Goal: Task Accomplishment & Management: Manage account settings

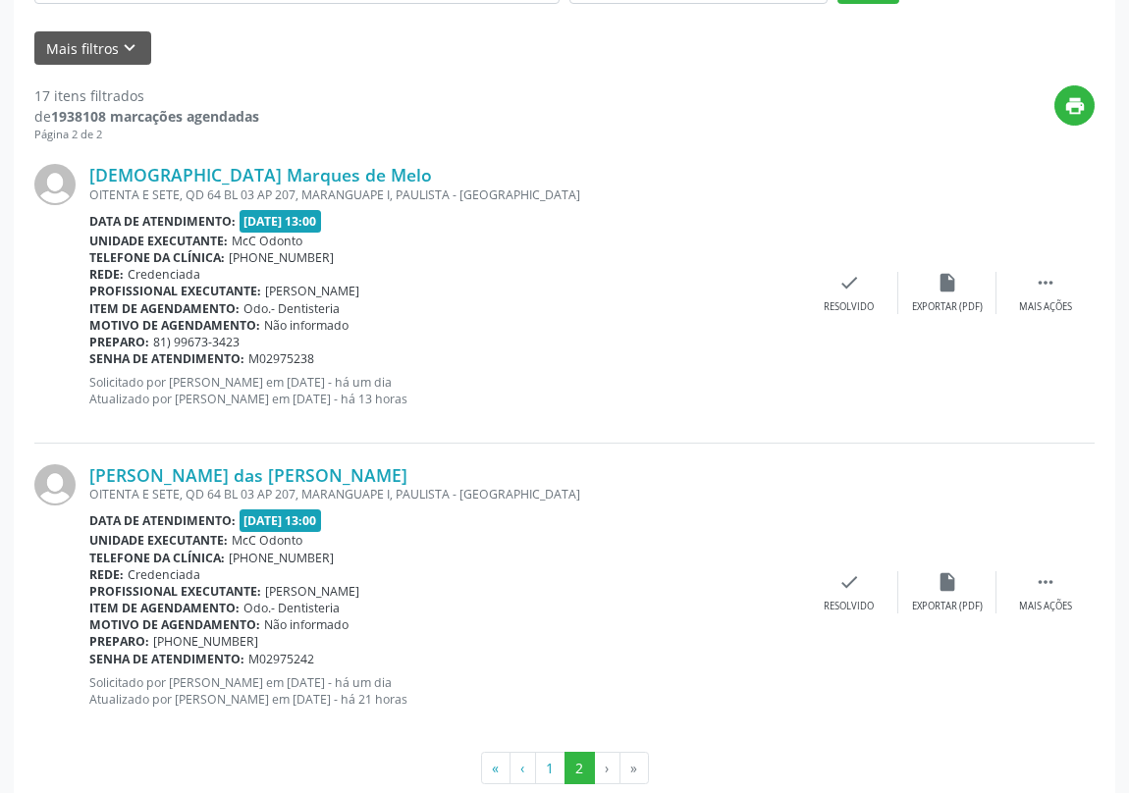
scroll to position [483, 0]
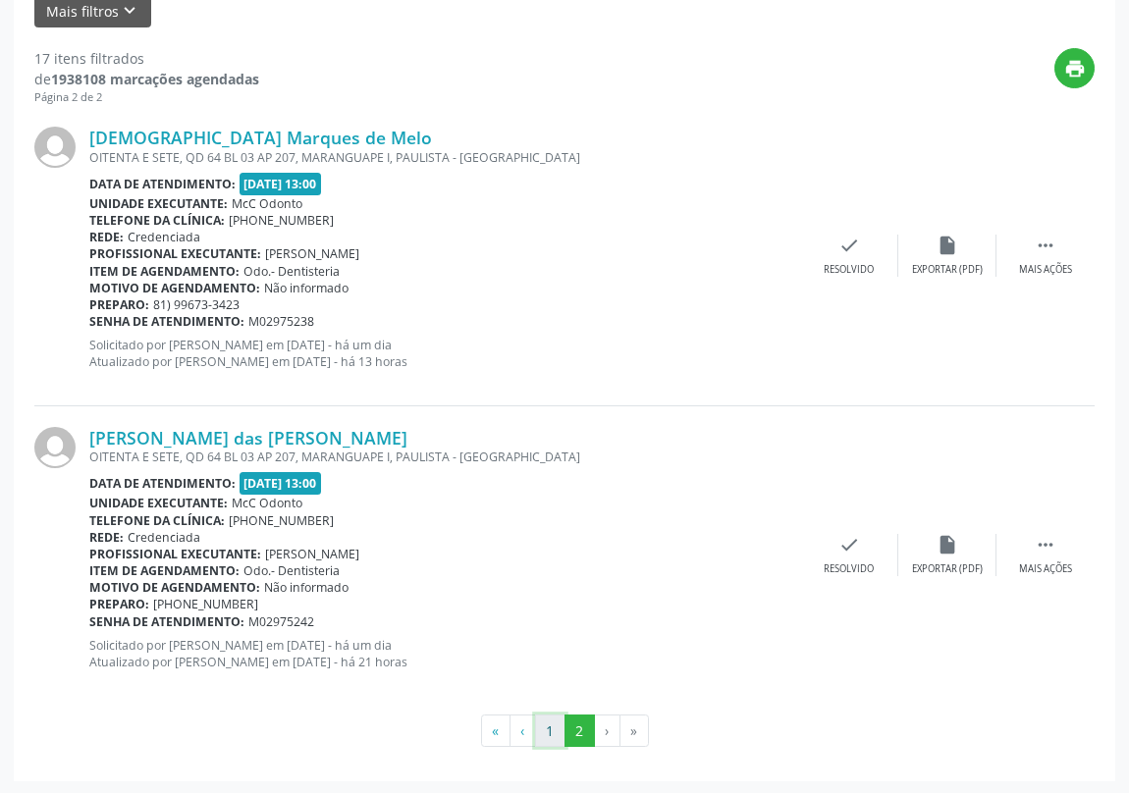
click at [549, 726] on button "1" at bounding box center [550, 730] width 30 height 33
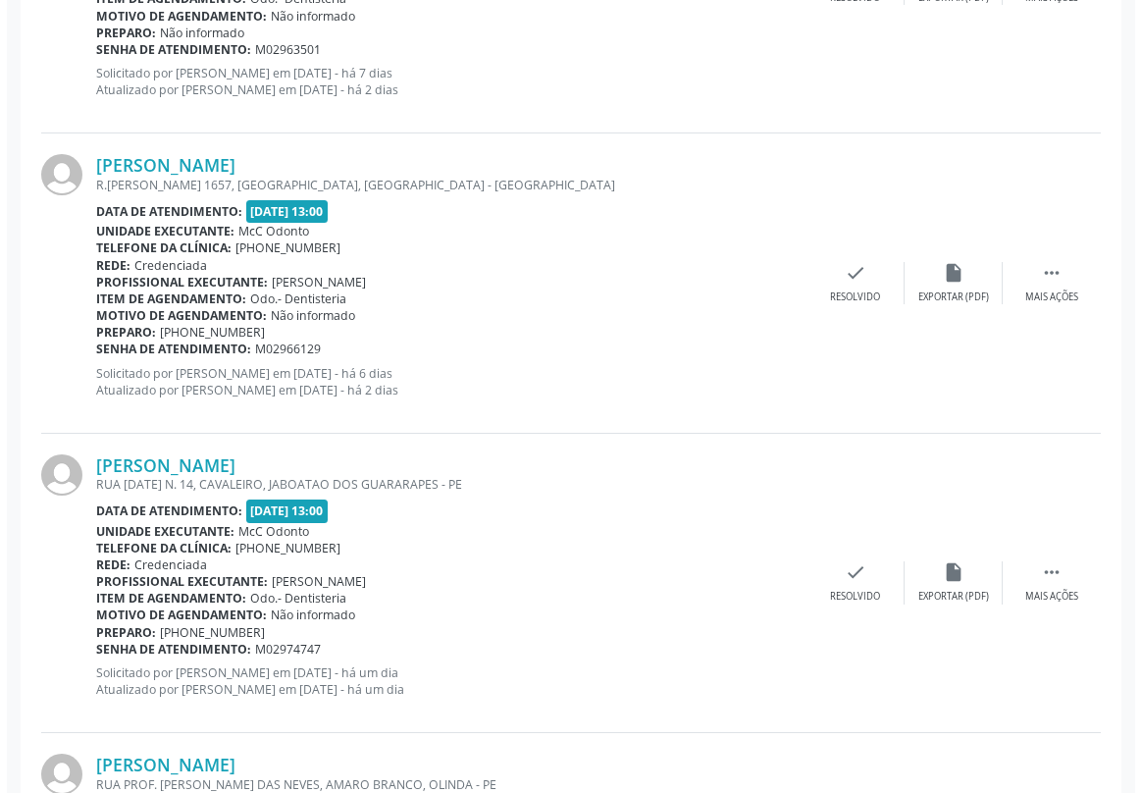
scroll to position [2855, 0]
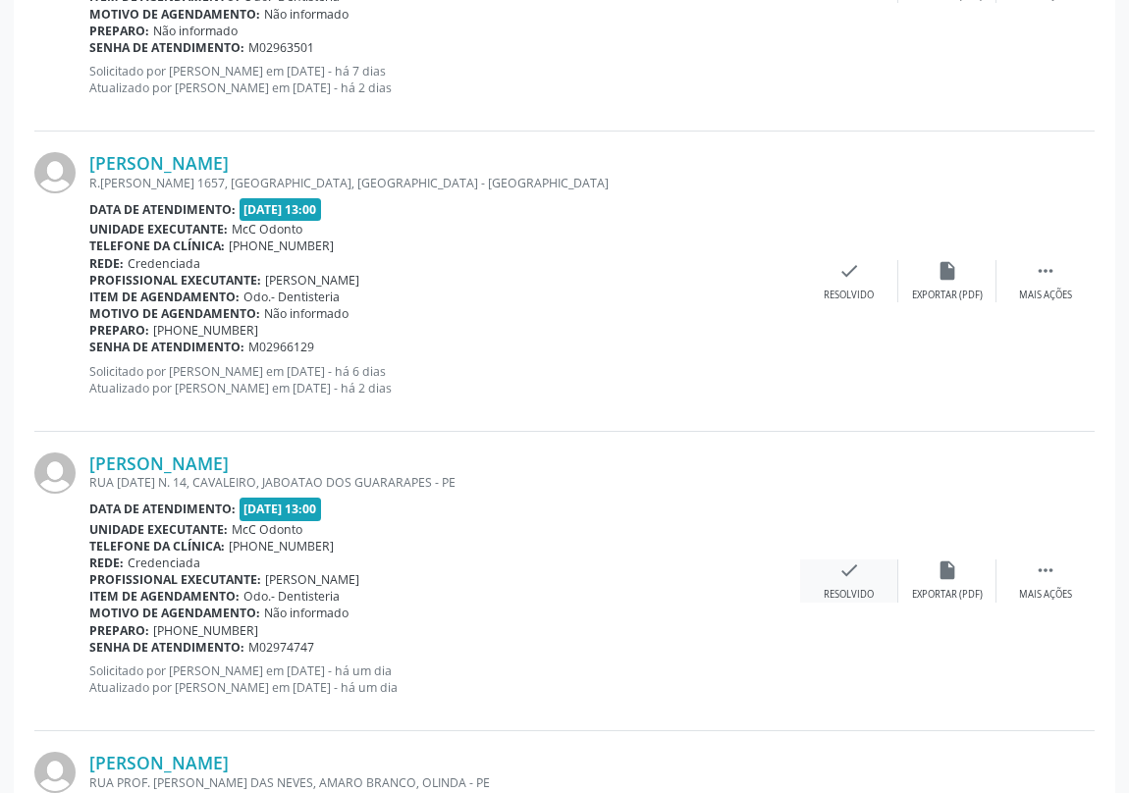
click at [846, 572] on icon "check" at bounding box center [849, 570] width 22 height 22
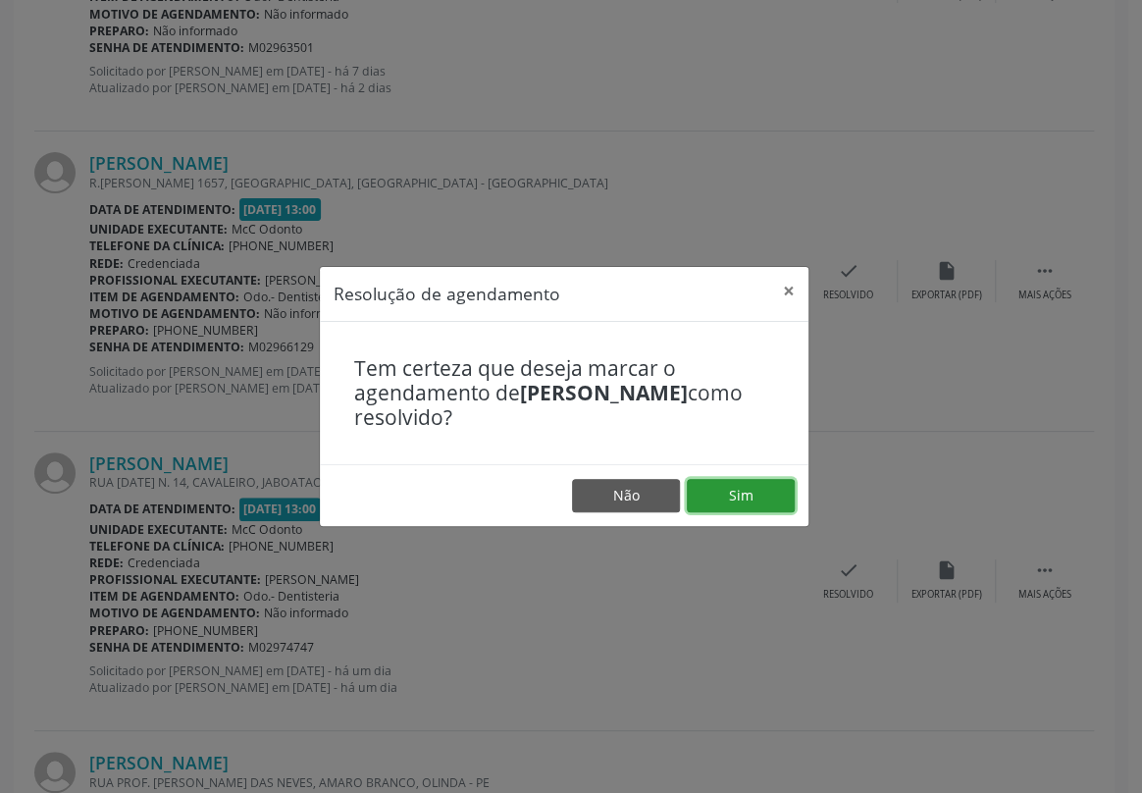
click at [716, 490] on button "Sim" at bounding box center [741, 495] width 108 height 33
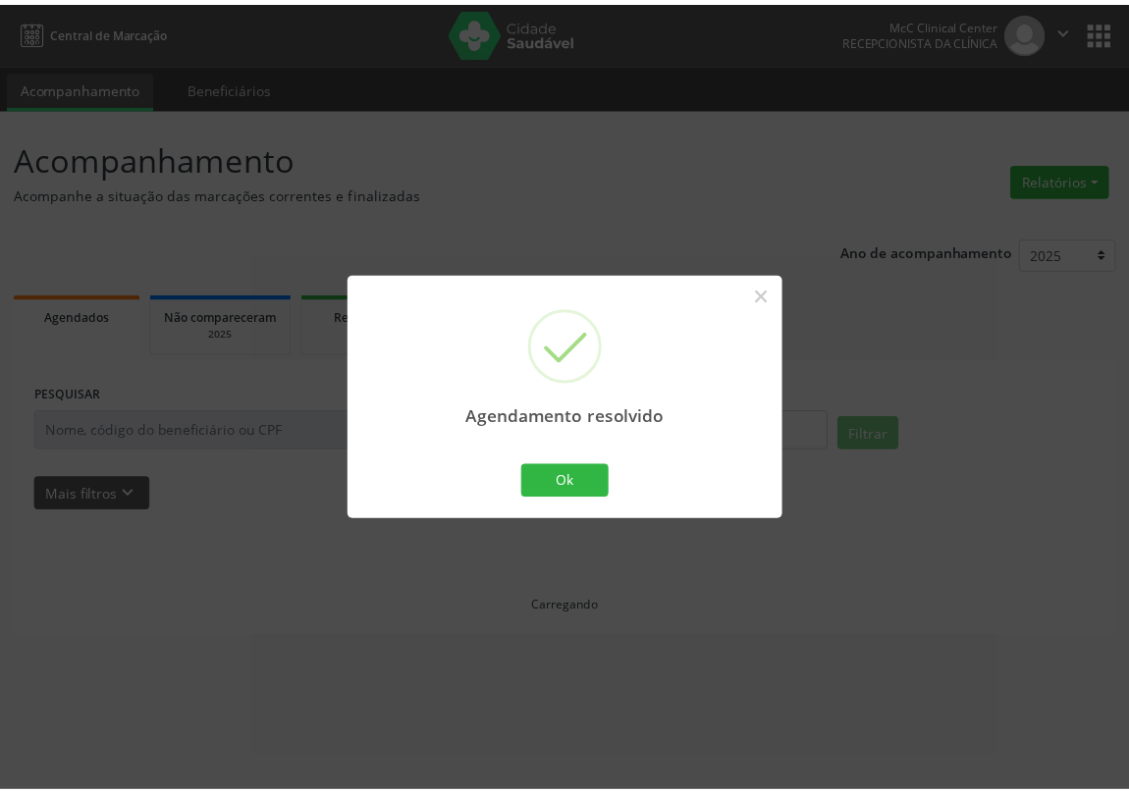
scroll to position [0, 0]
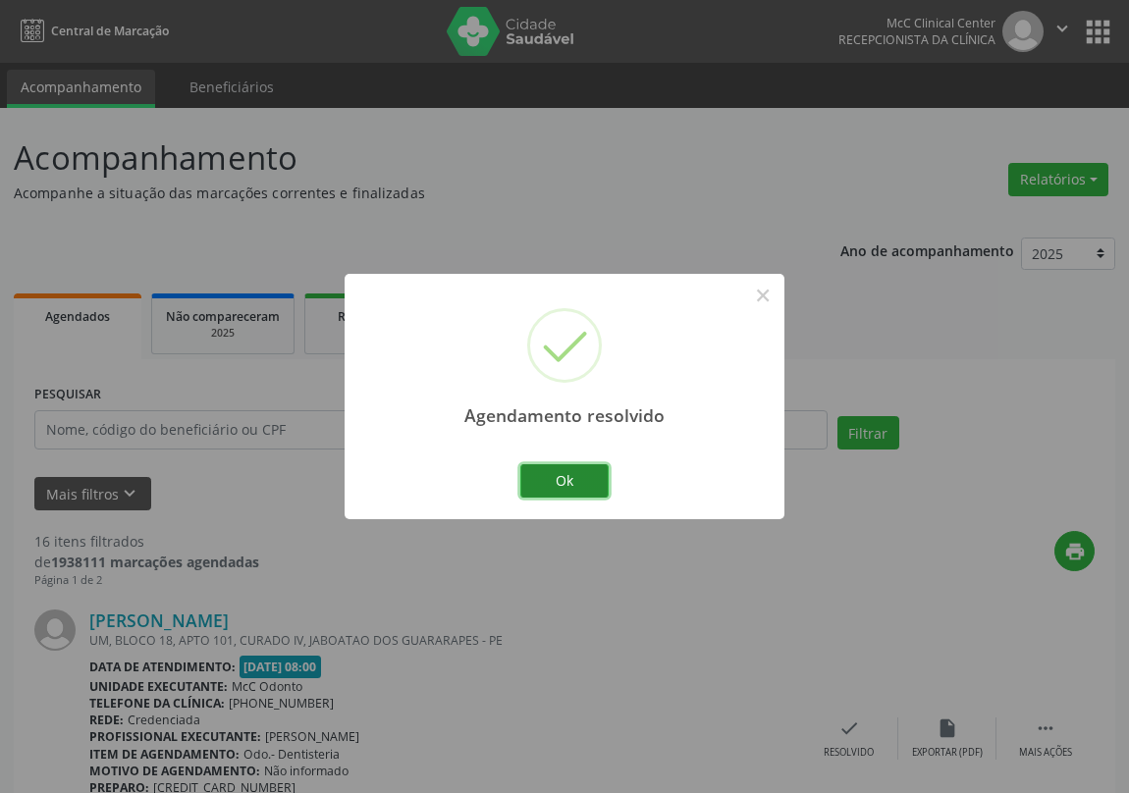
click at [575, 485] on button "Ok" at bounding box center [564, 480] width 88 height 33
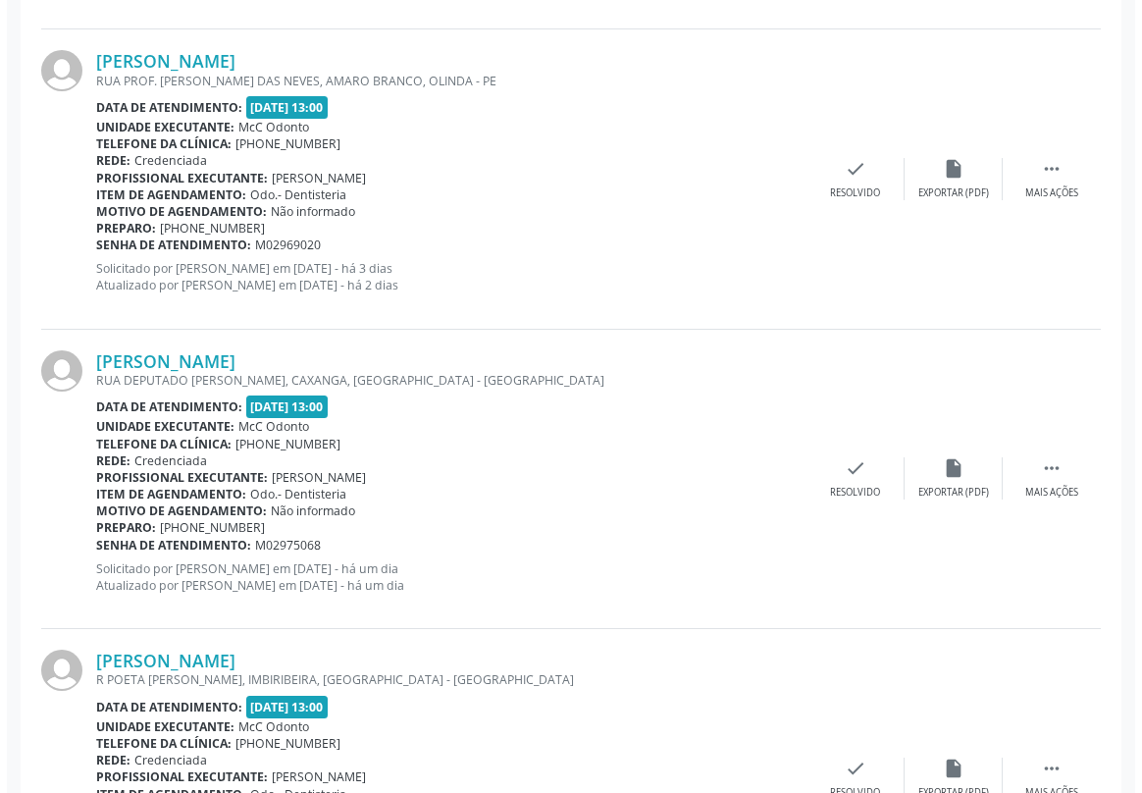
scroll to position [3568, 0]
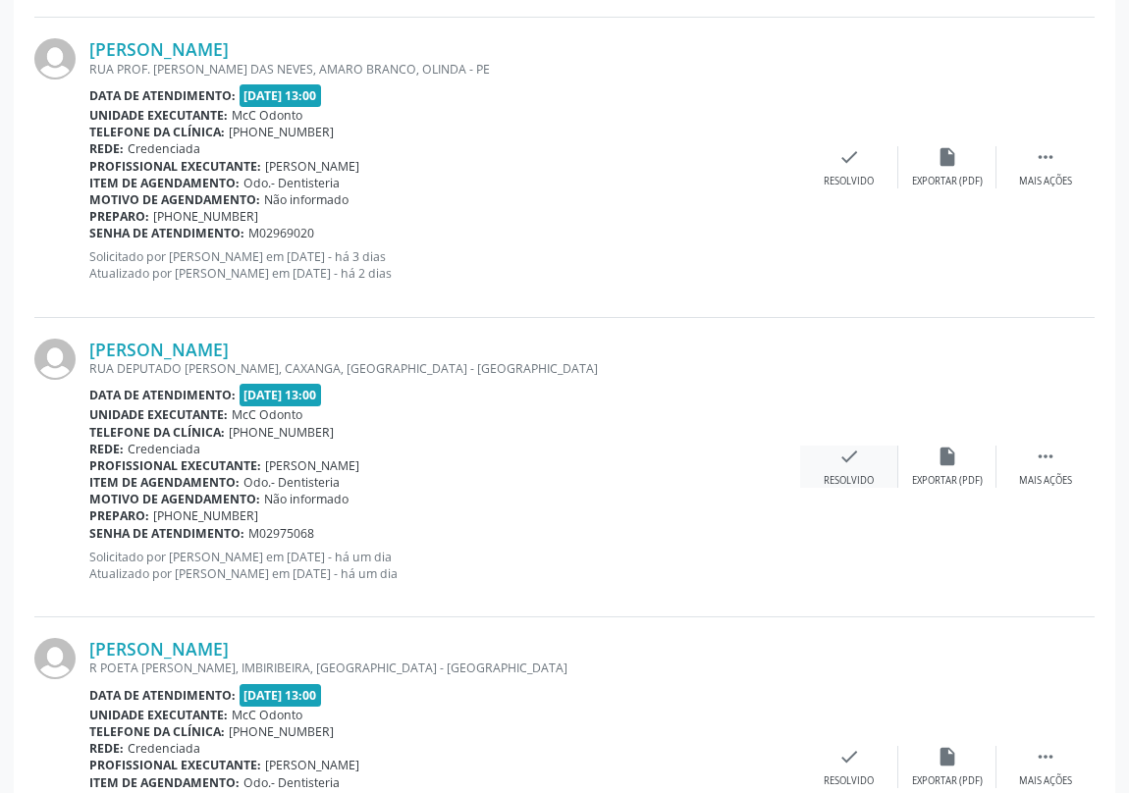
click at [838, 453] on icon "check" at bounding box center [849, 457] width 22 height 22
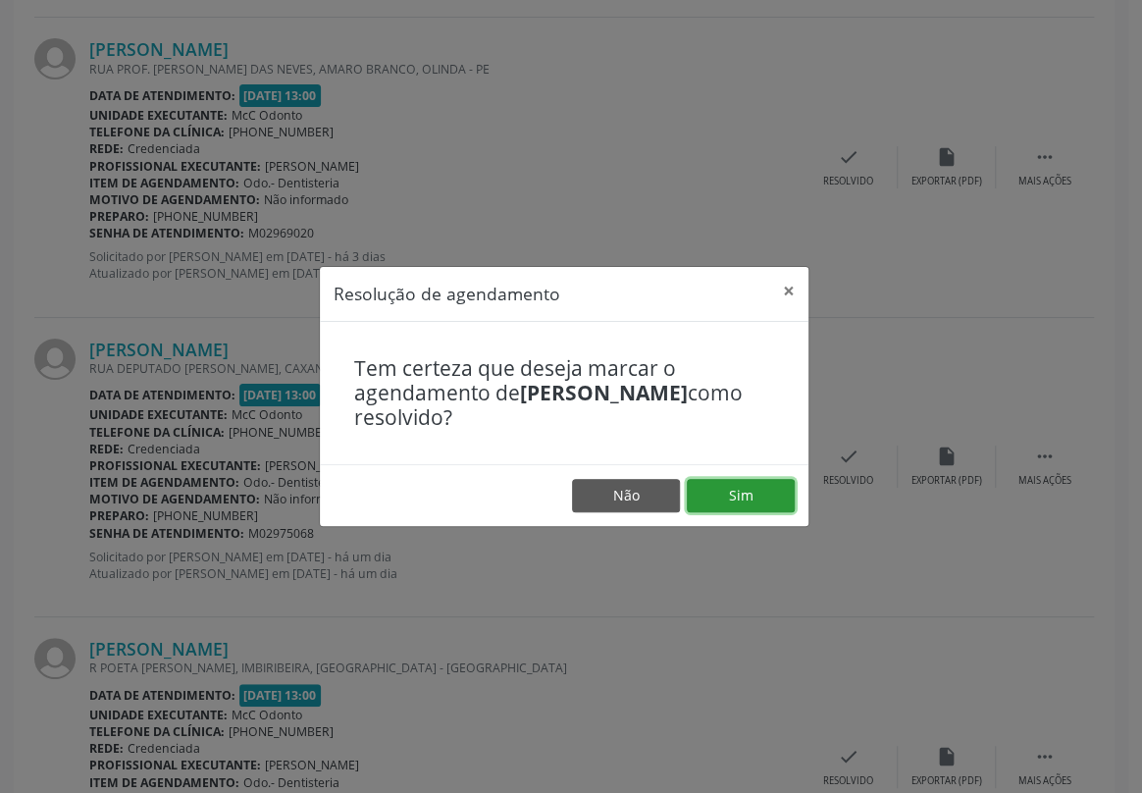
click at [746, 501] on button "Sim" at bounding box center [741, 495] width 108 height 33
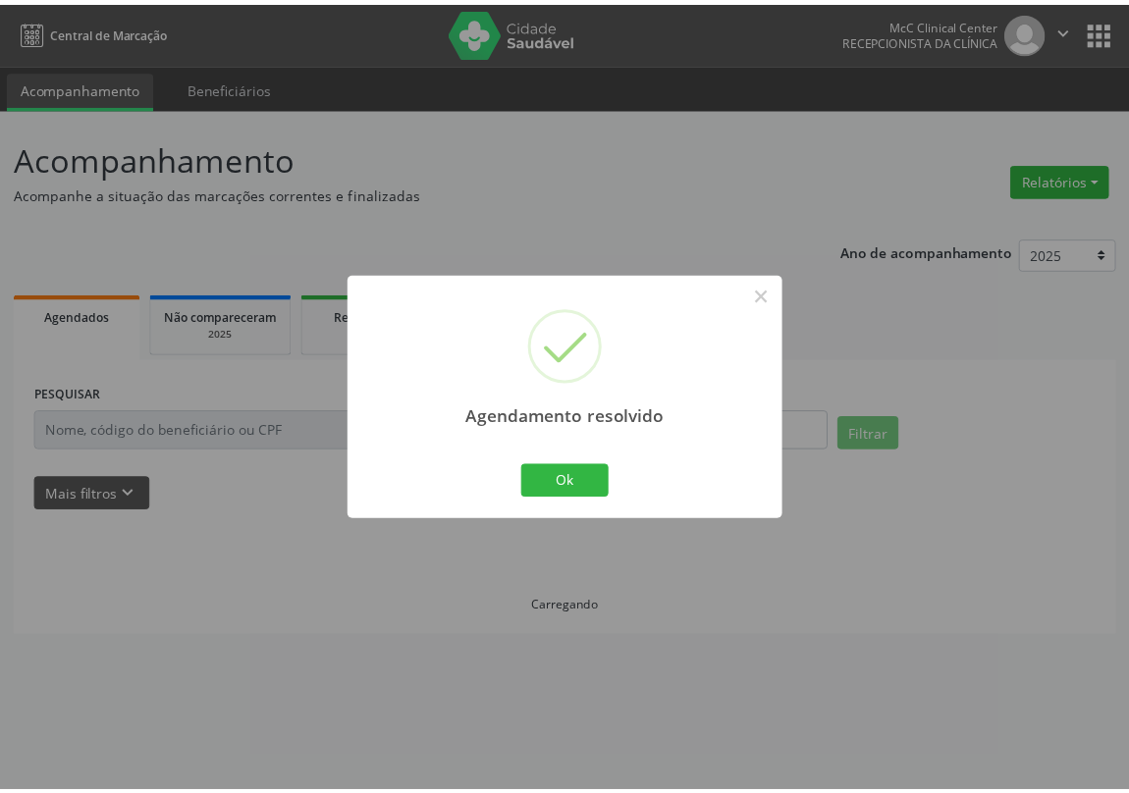
scroll to position [0, 0]
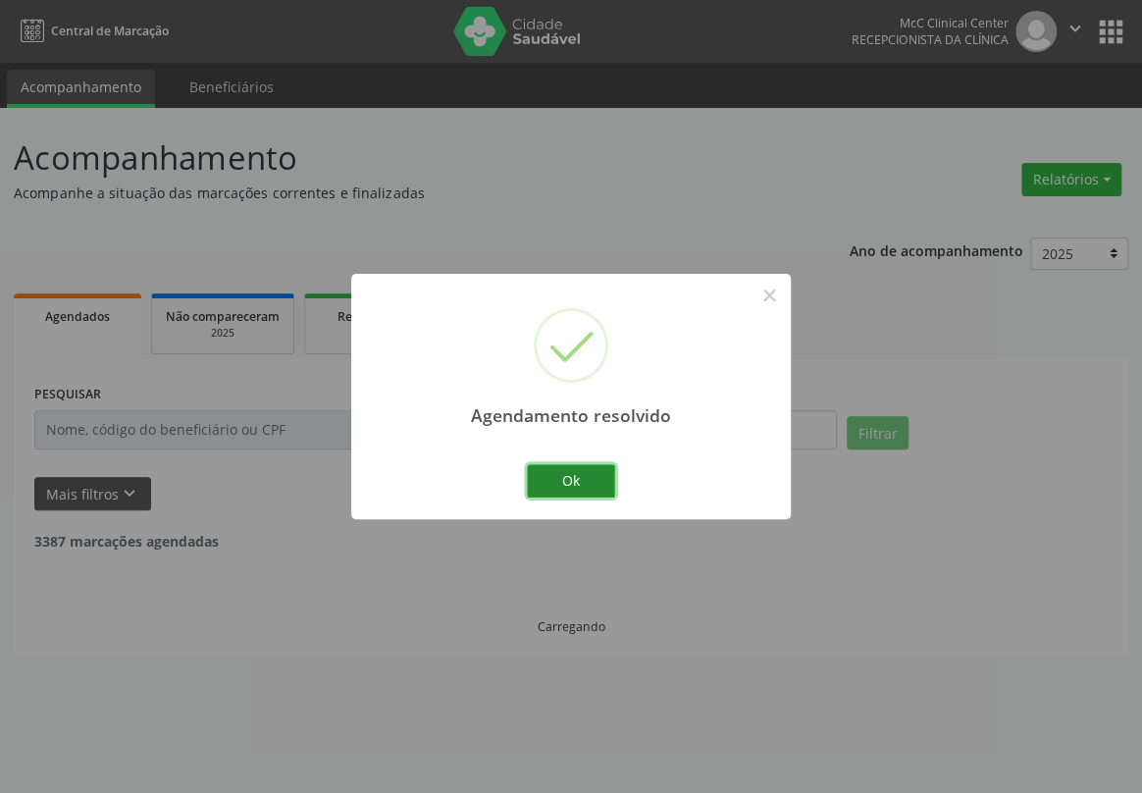
drag, startPoint x: 577, startPoint y: 486, endPoint x: 595, endPoint y: 461, distance: 30.2
click at [578, 483] on button "Ok" at bounding box center [571, 480] width 88 height 33
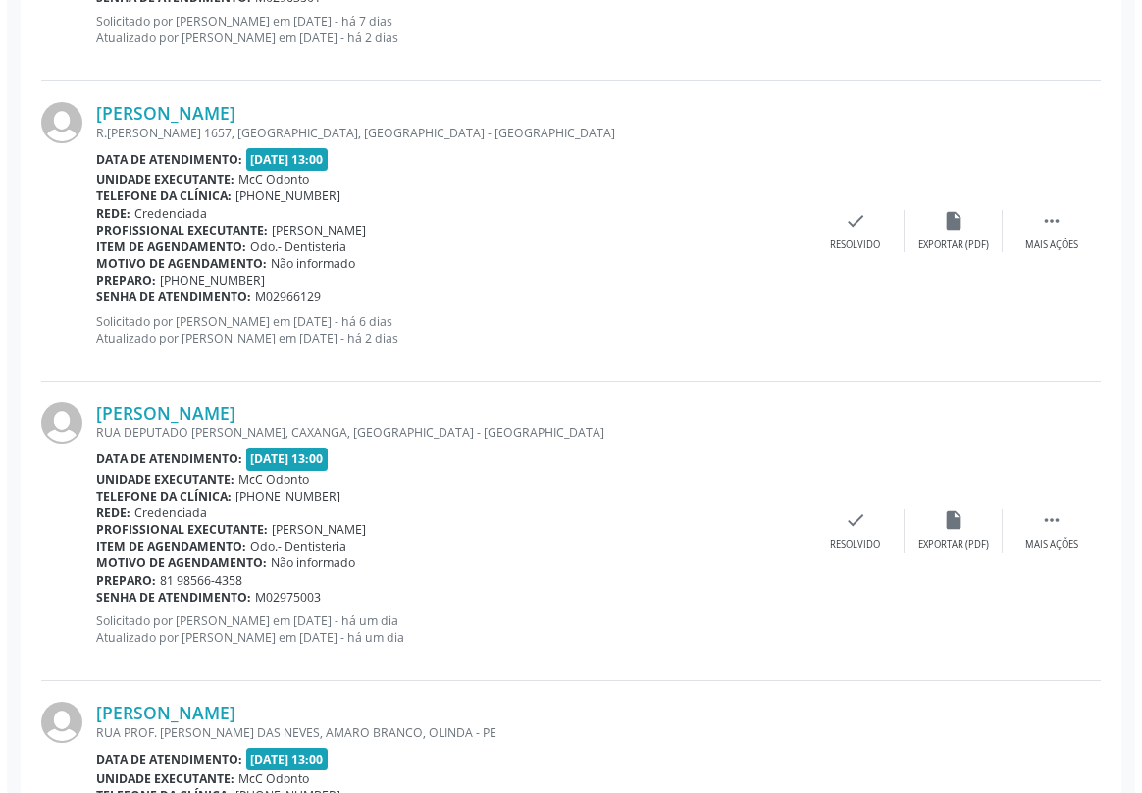
scroll to position [2944, 0]
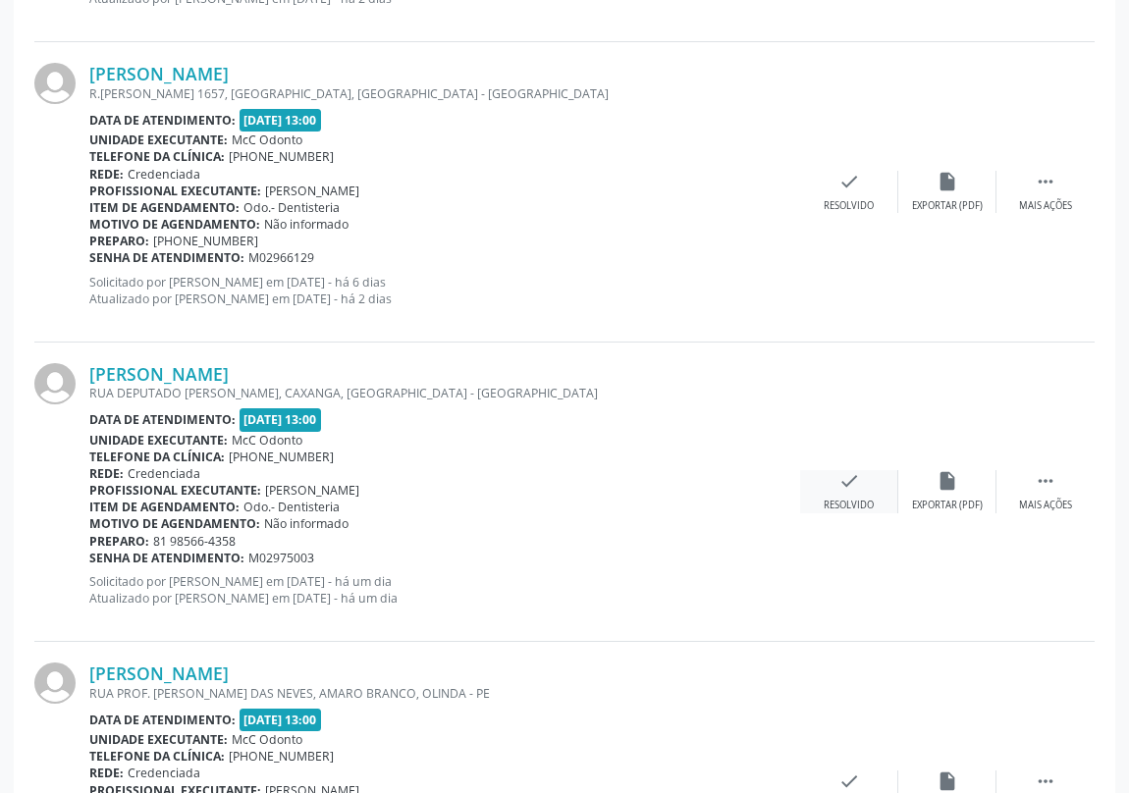
click at [833, 480] on div "check Resolvido" at bounding box center [849, 491] width 98 height 42
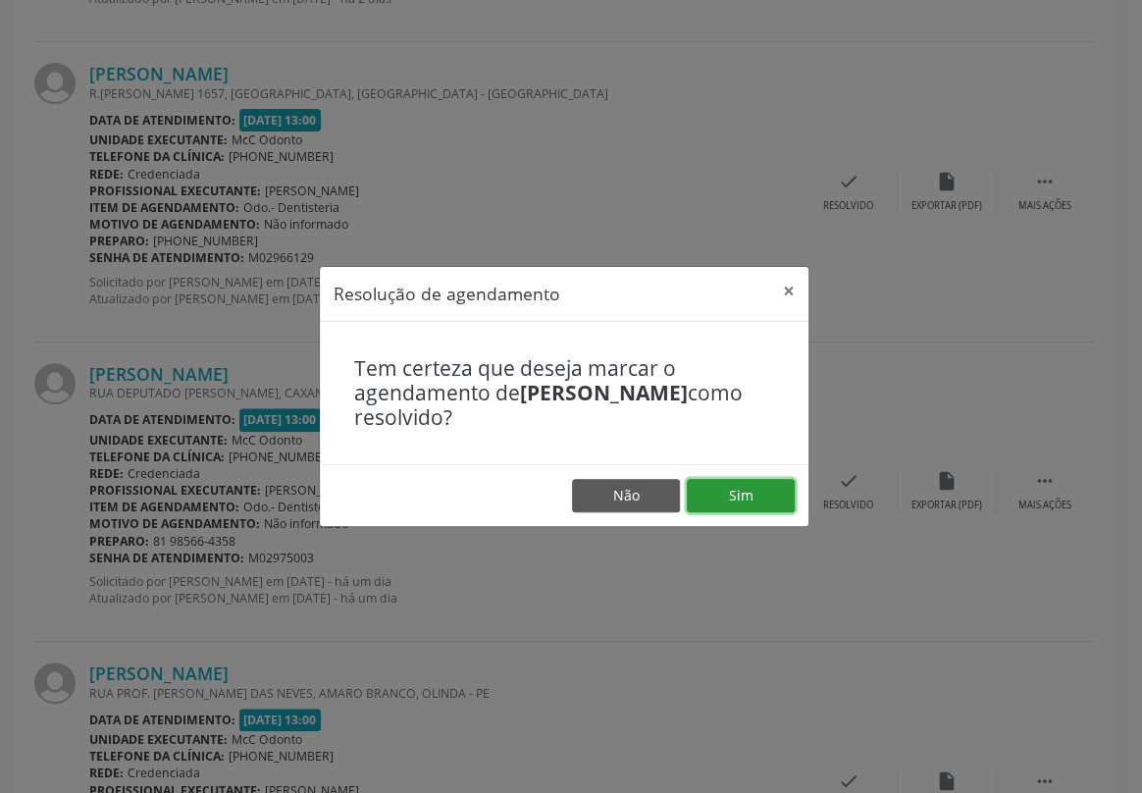
click at [779, 489] on button "Sim" at bounding box center [741, 495] width 108 height 33
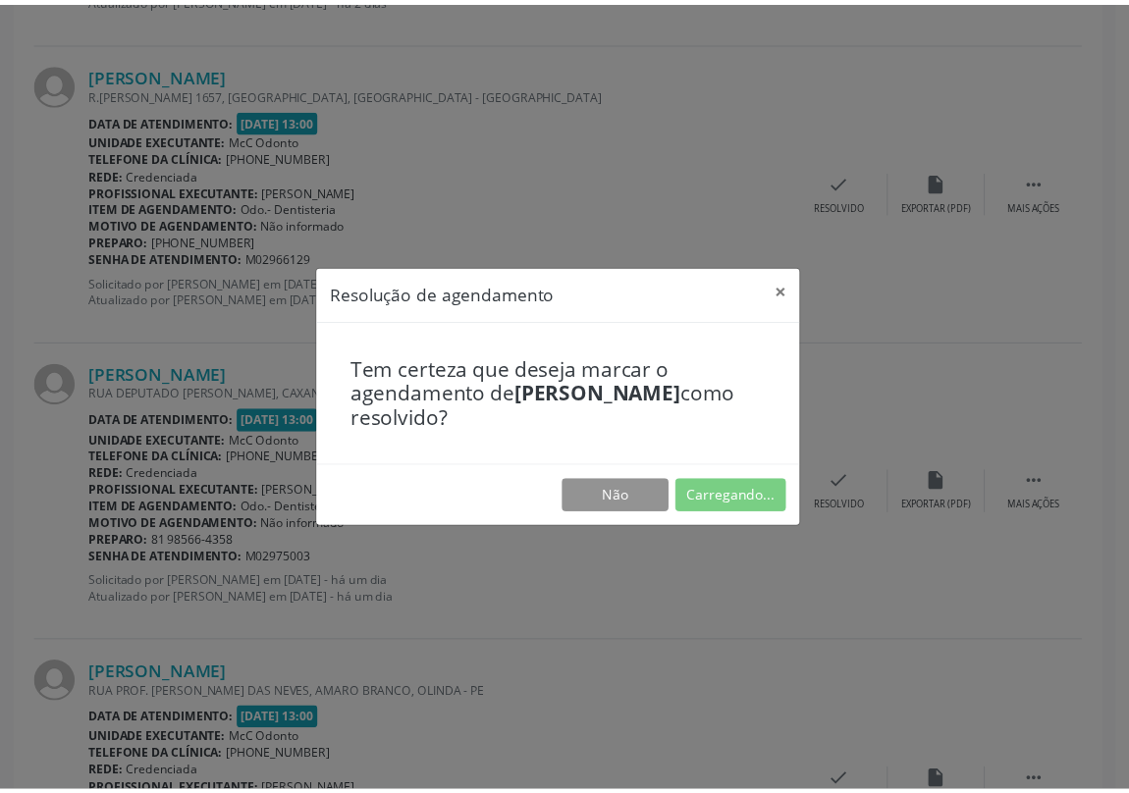
scroll to position [0, 0]
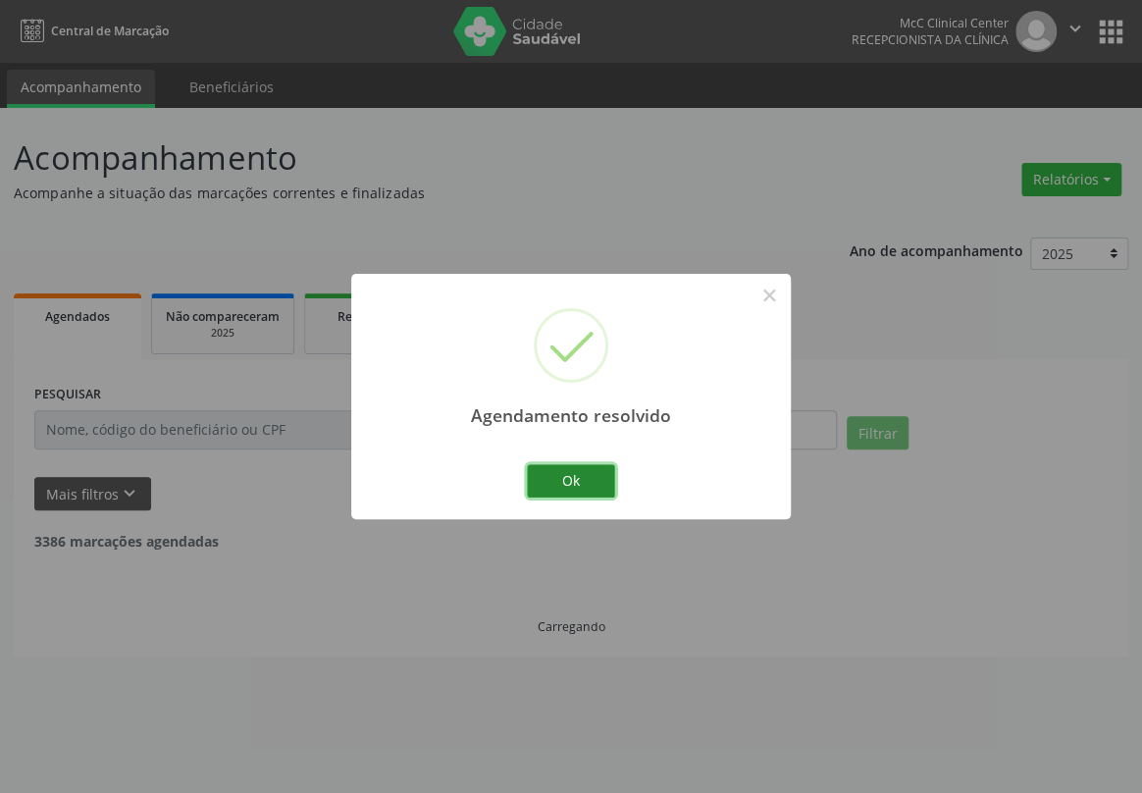
click at [550, 472] on button "Ok" at bounding box center [571, 480] width 88 height 33
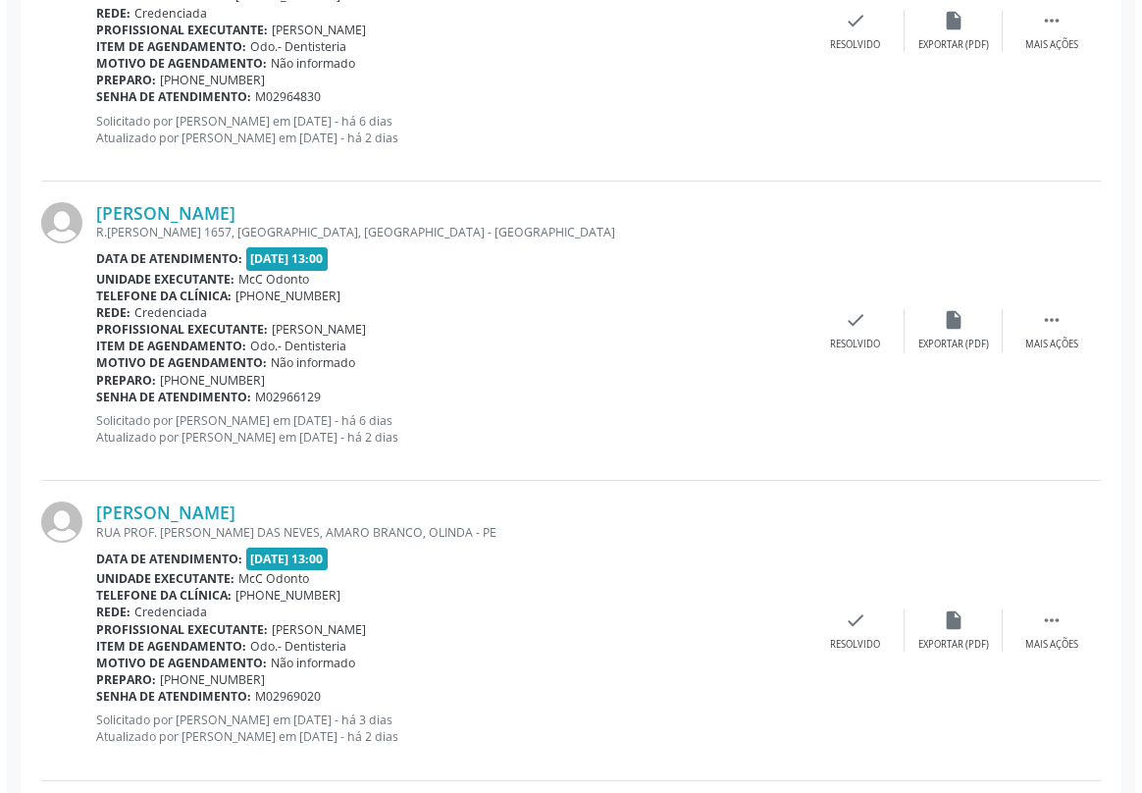
scroll to position [3301, 0]
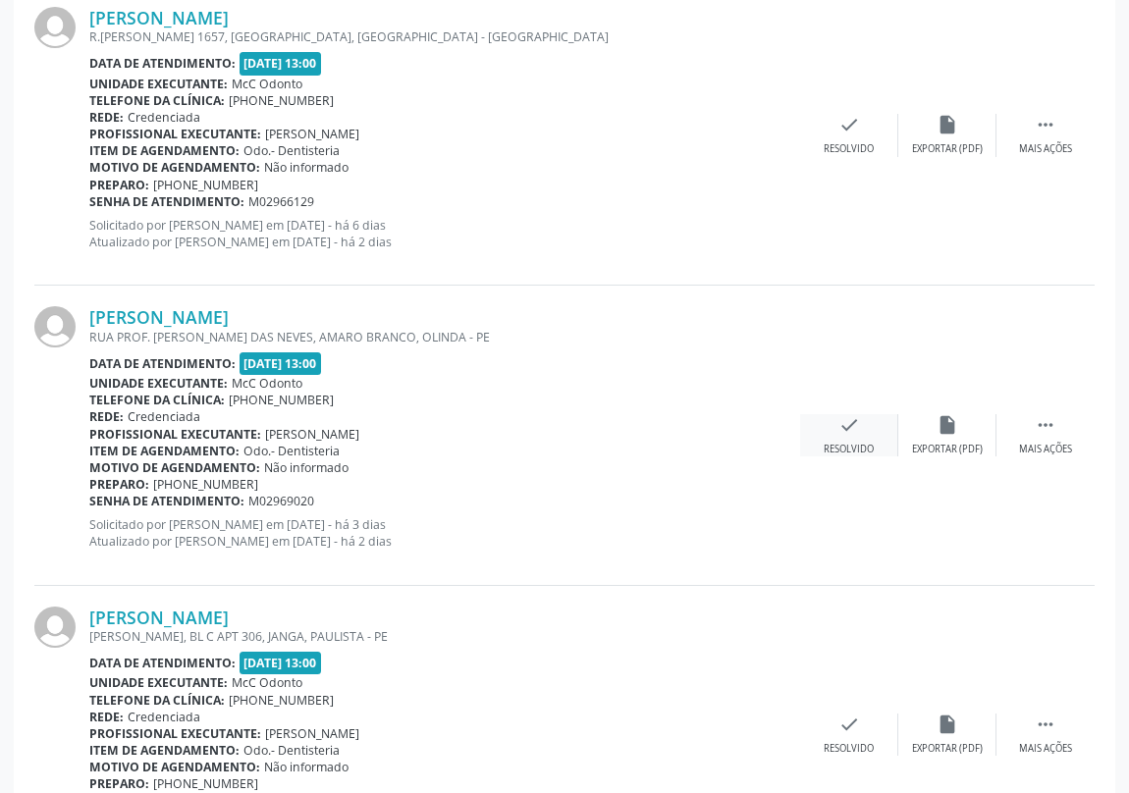
click at [850, 421] on icon "check" at bounding box center [849, 425] width 22 height 22
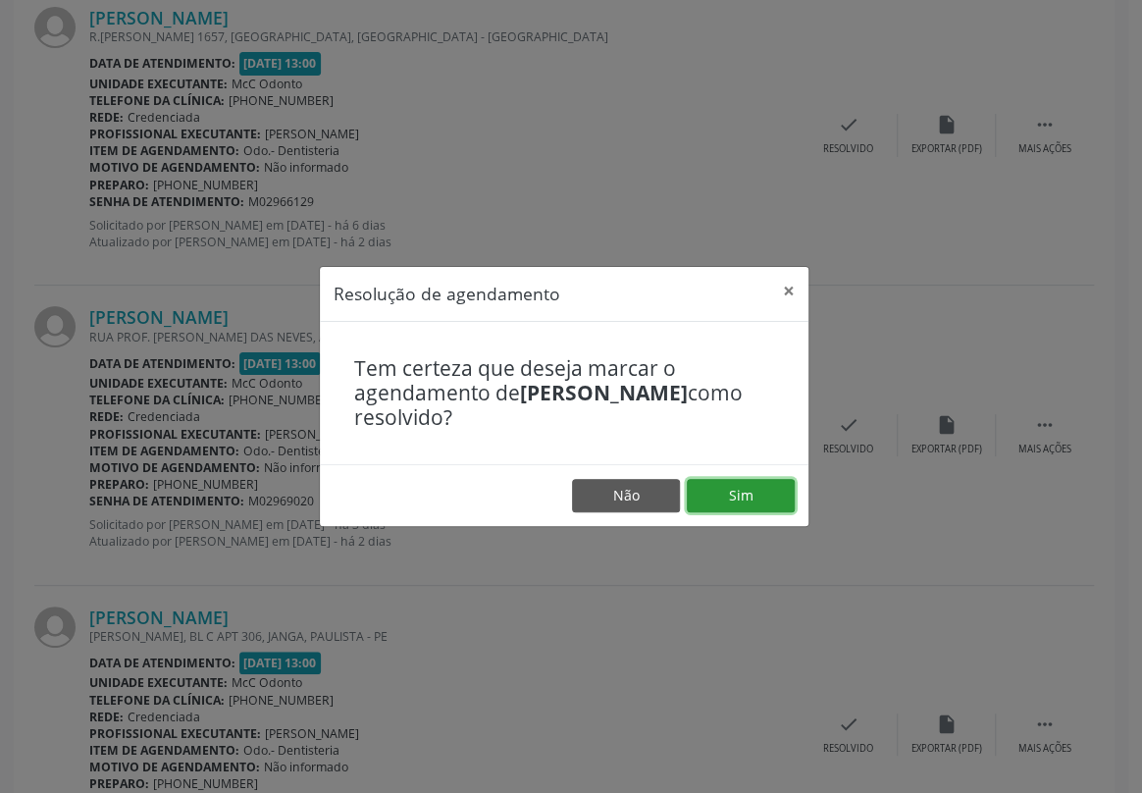
click at [739, 491] on button "Sim" at bounding box center [741, 495] width 108 height 33
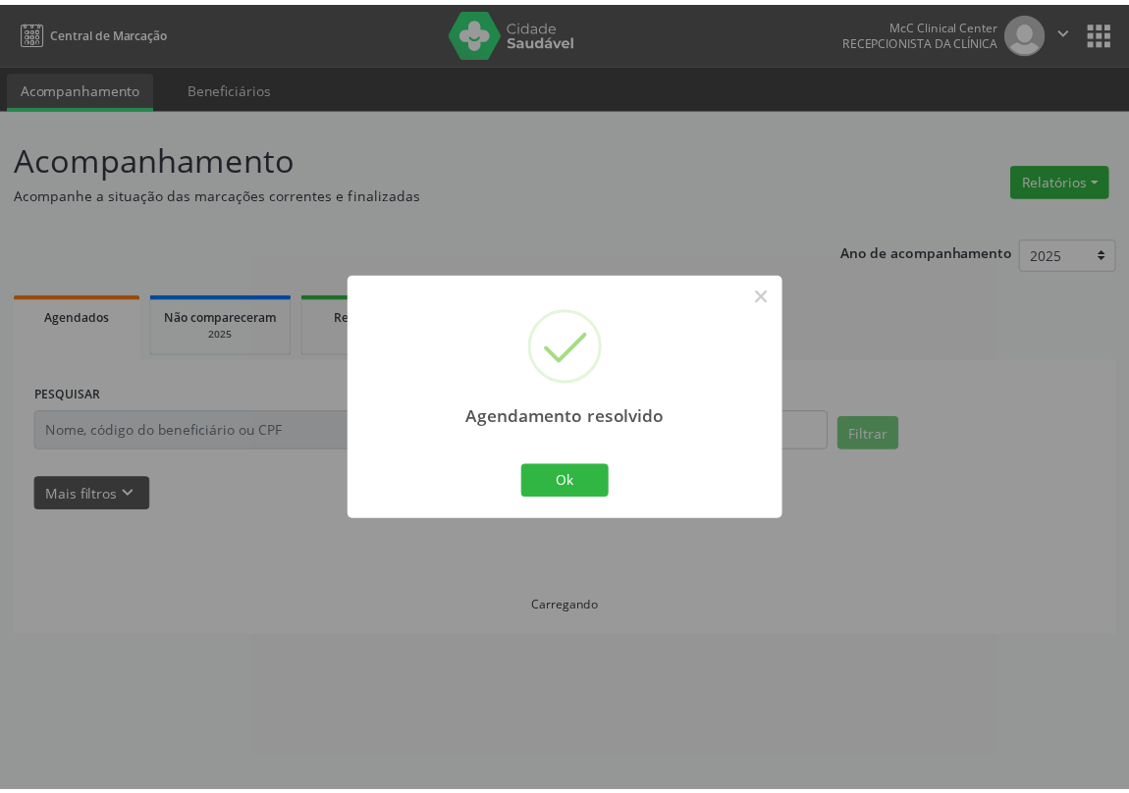
scroll to position [0, 0]
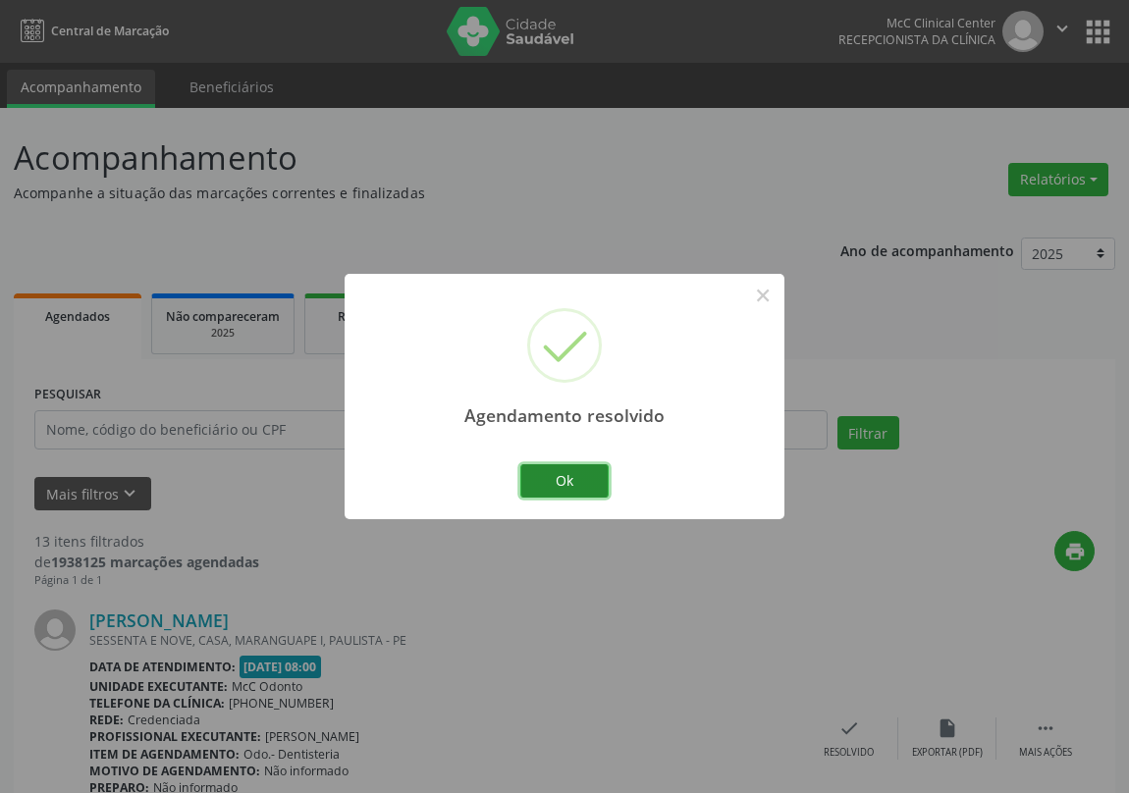
click at [560, 475] on button "Ok" at bounding box center [564, 480] width 88 height 33
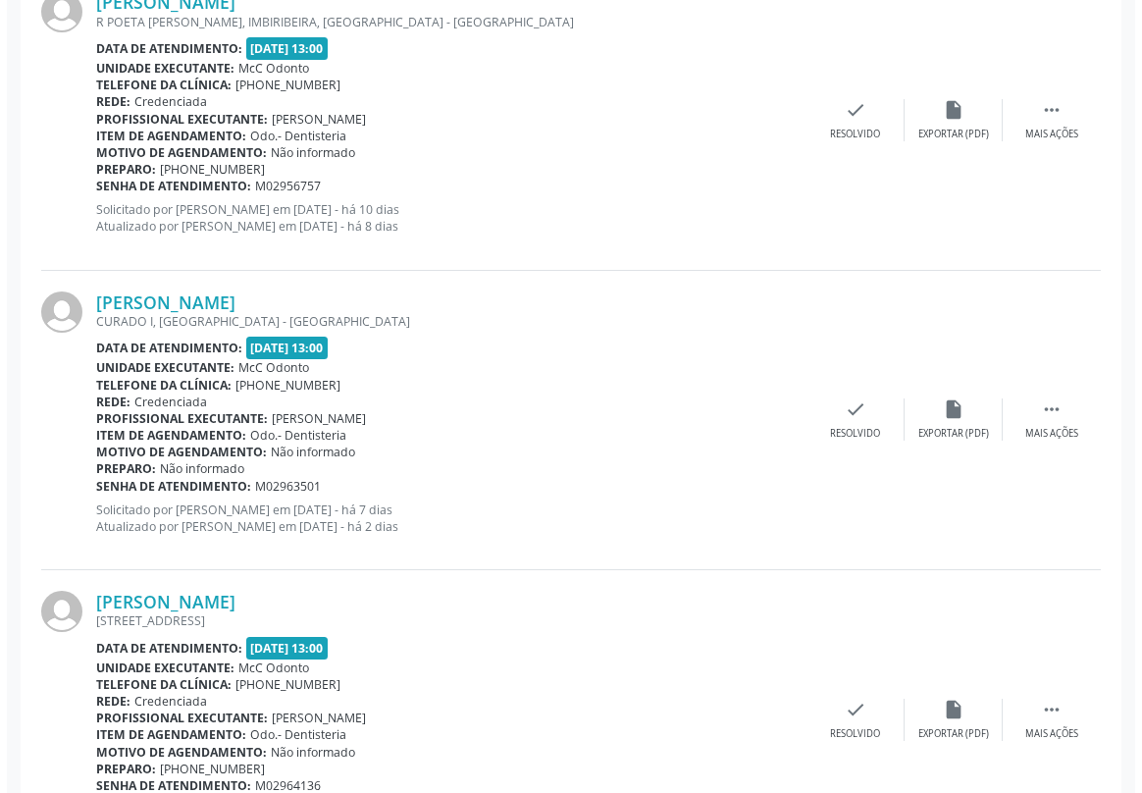
scroll to position [2140, 0]
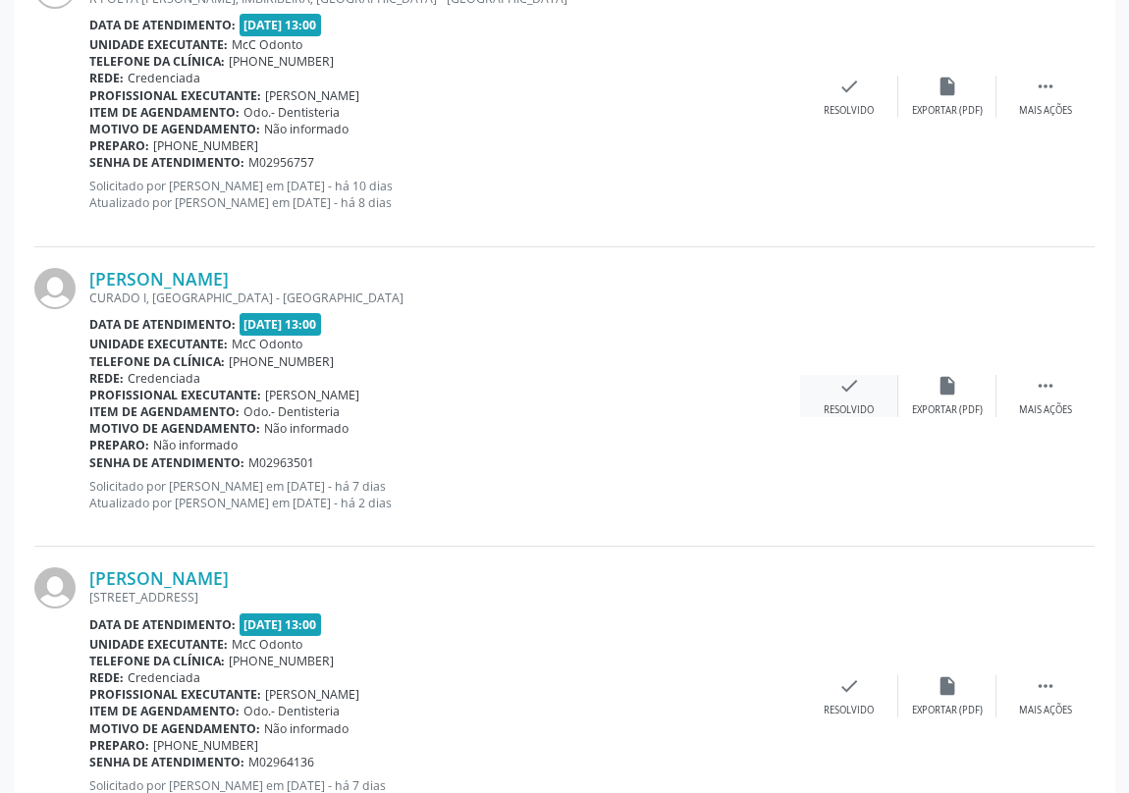
click at [843, 392] on icon "check" at bounding box center [849, 386] width 22 height 22
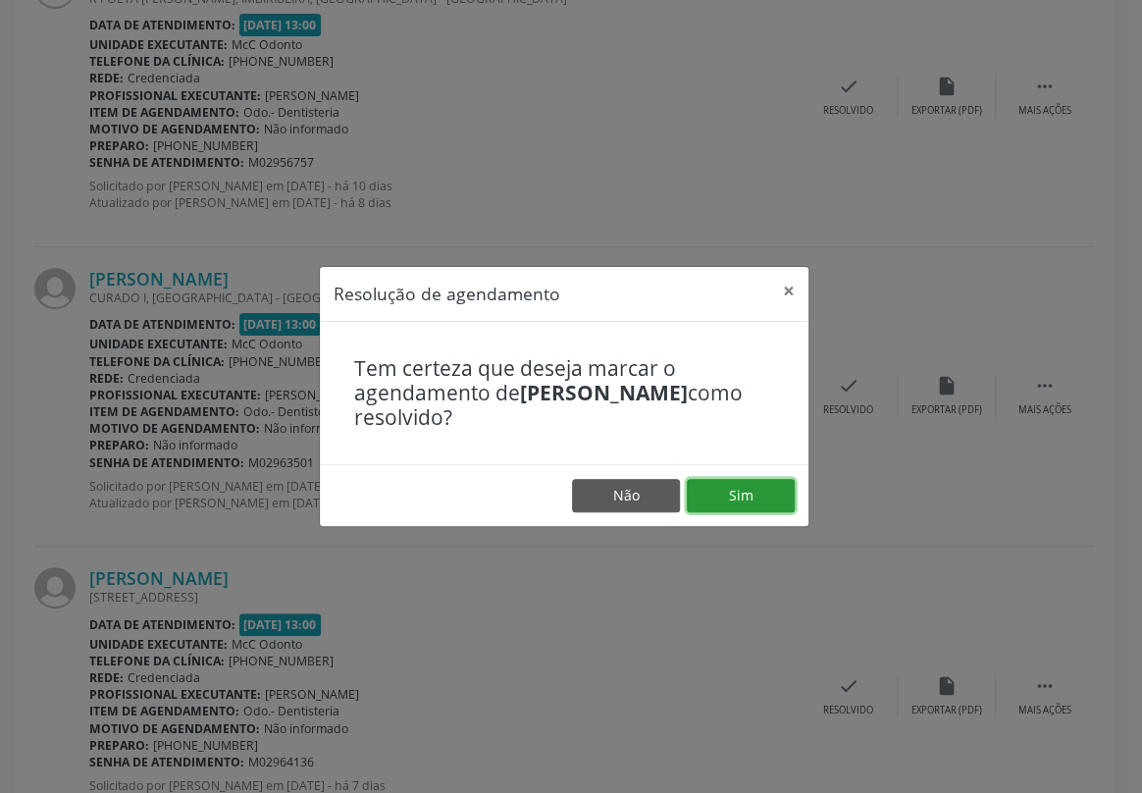
click at [731, 487] on button "Sim" at bounding box center [741, 495] width 108 height 33
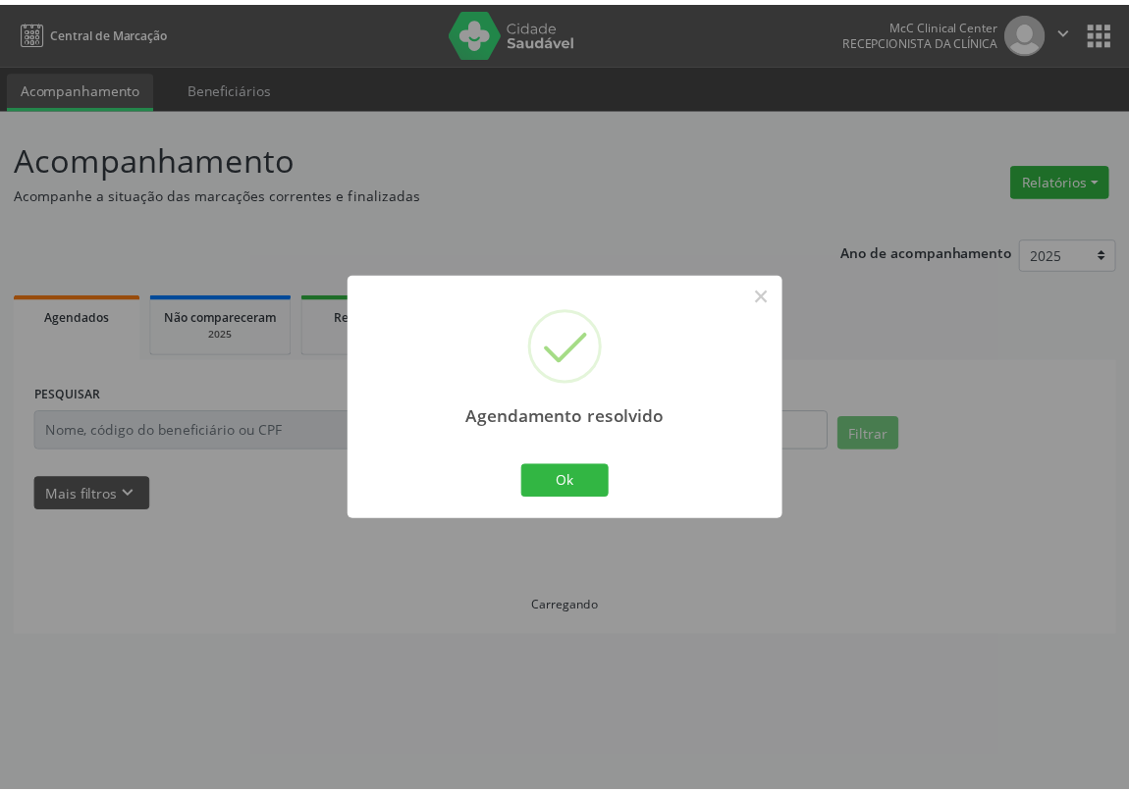
scroll to position [0, 0]
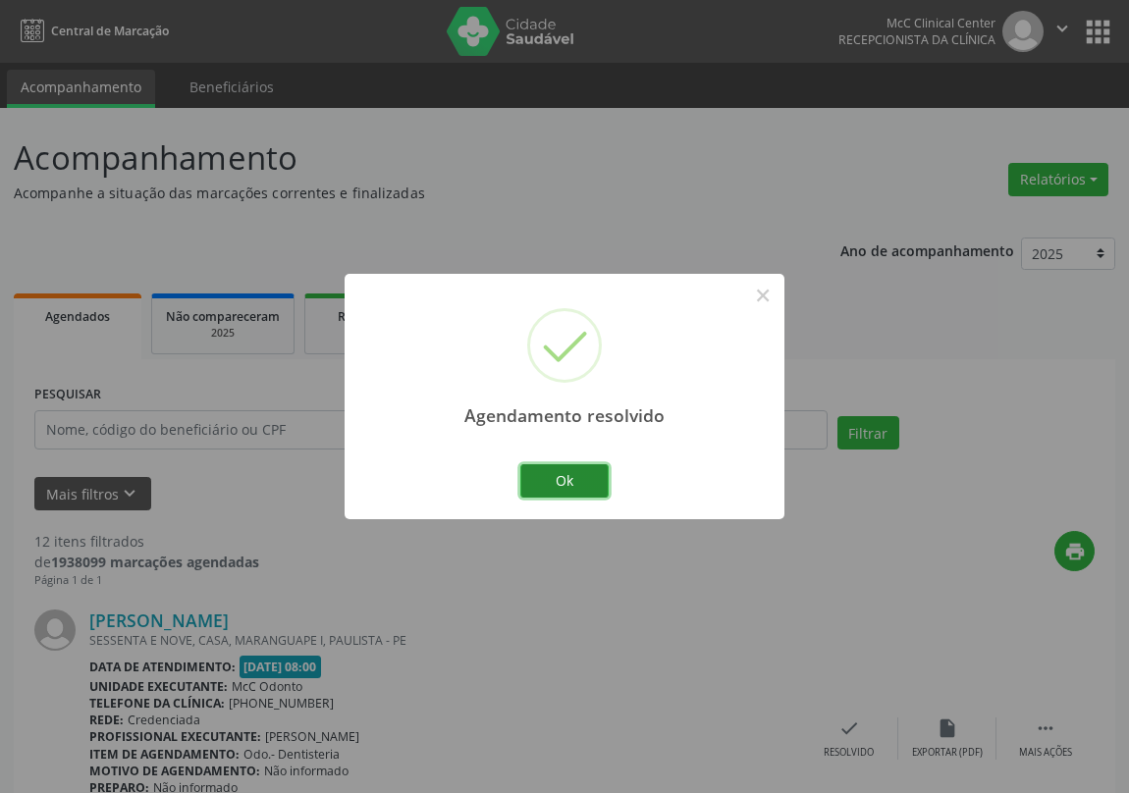
click at [588, 472] on button "Ok" at bounding box center [564, 480] width 88 height 33
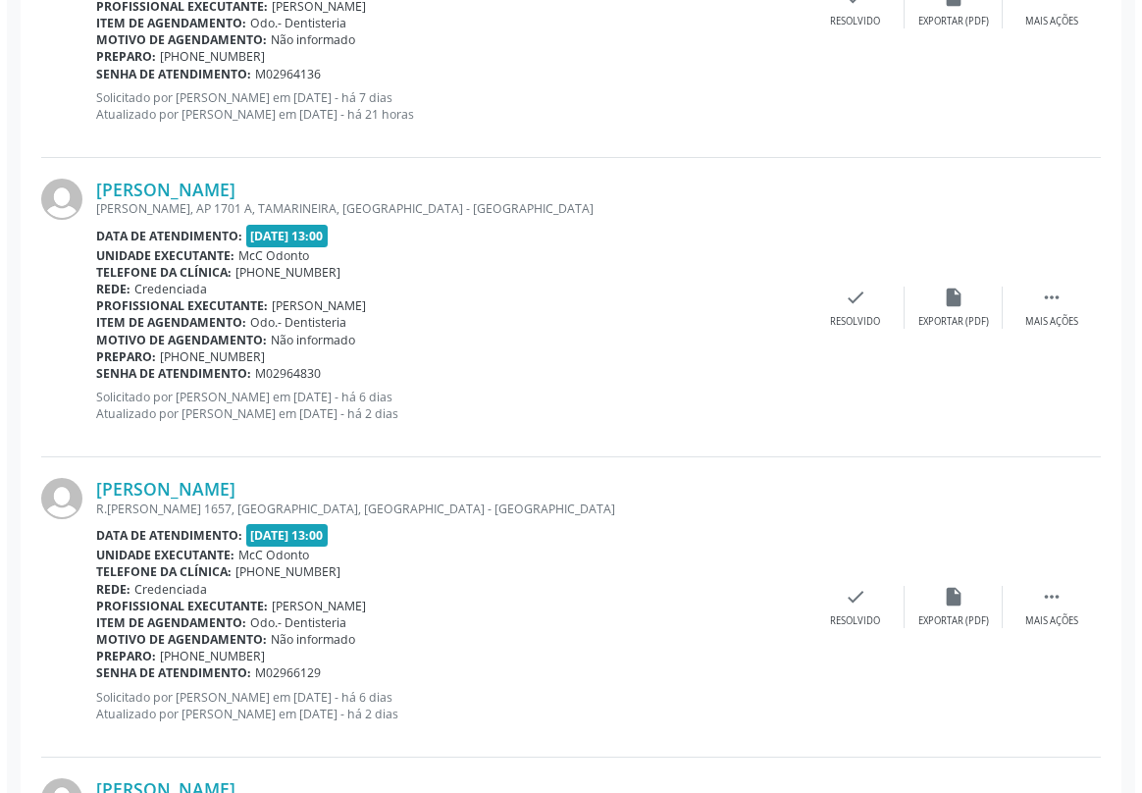
scroll to position [2498, 0]
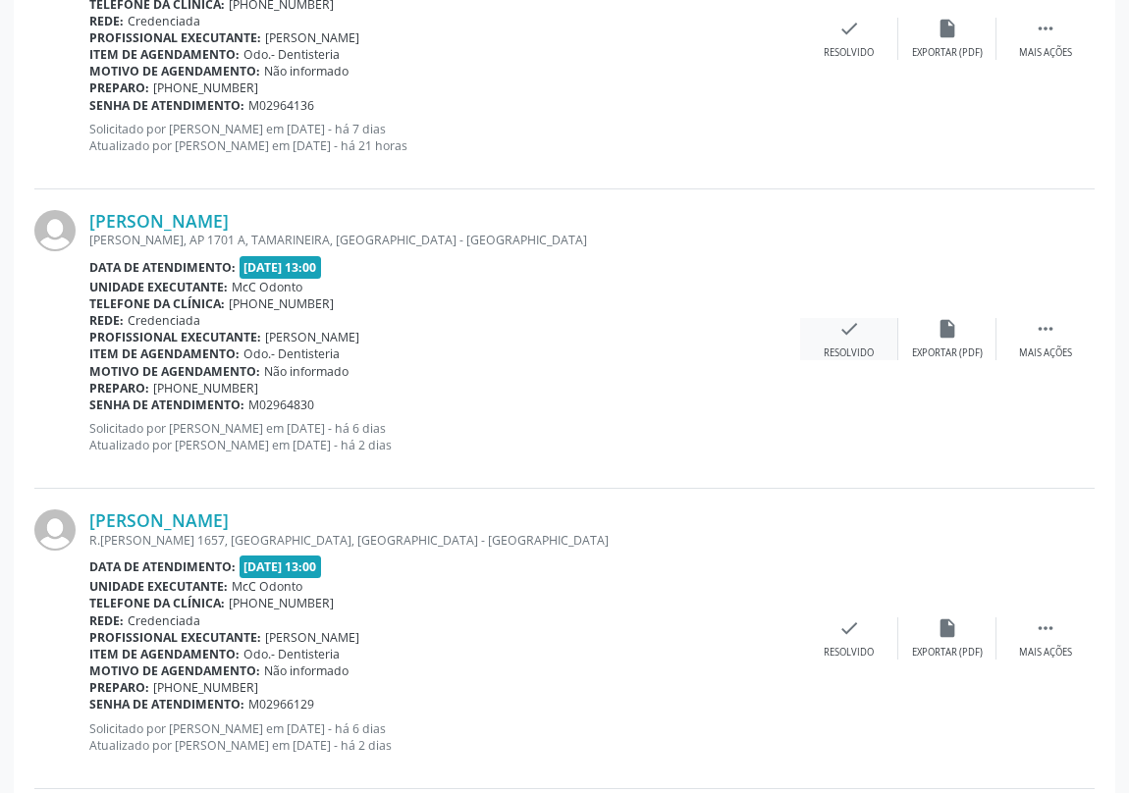
click at [851, 332] on icon "check" at bounding box center [849, 329] width 22 height 22
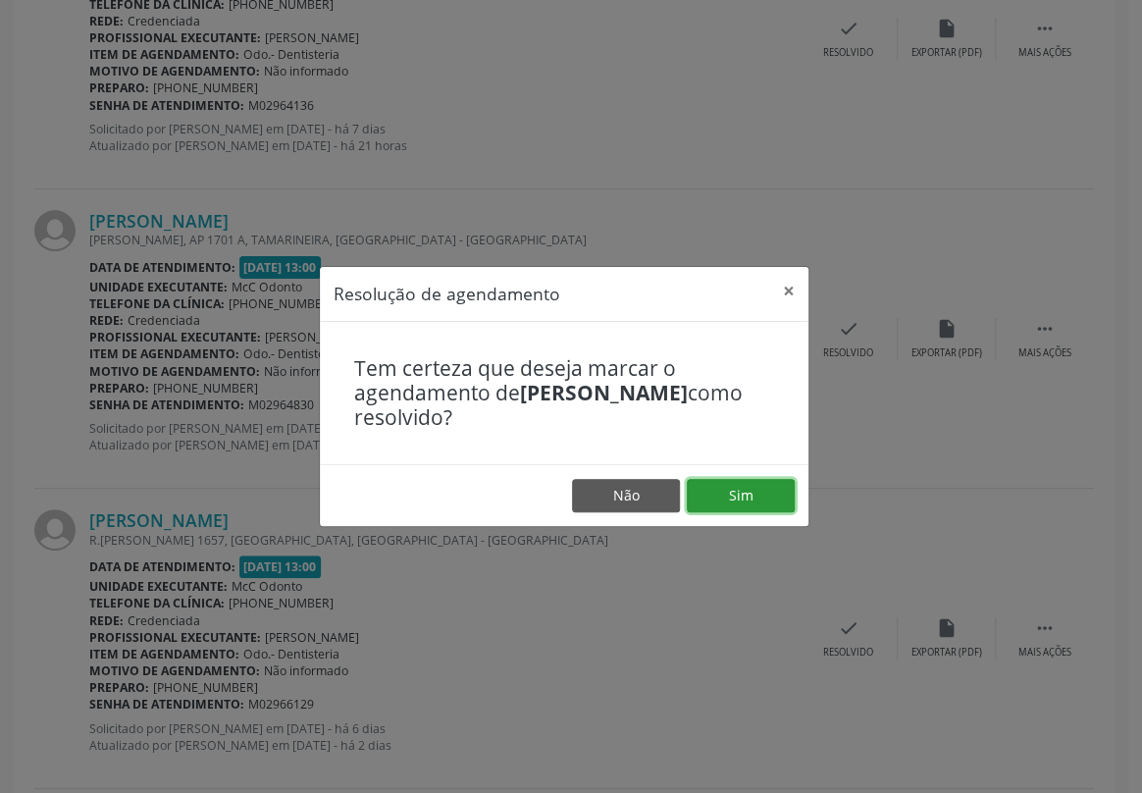
click at [753, 496] on button "Sim" at bounding box center [741, 495] width 108 height 33
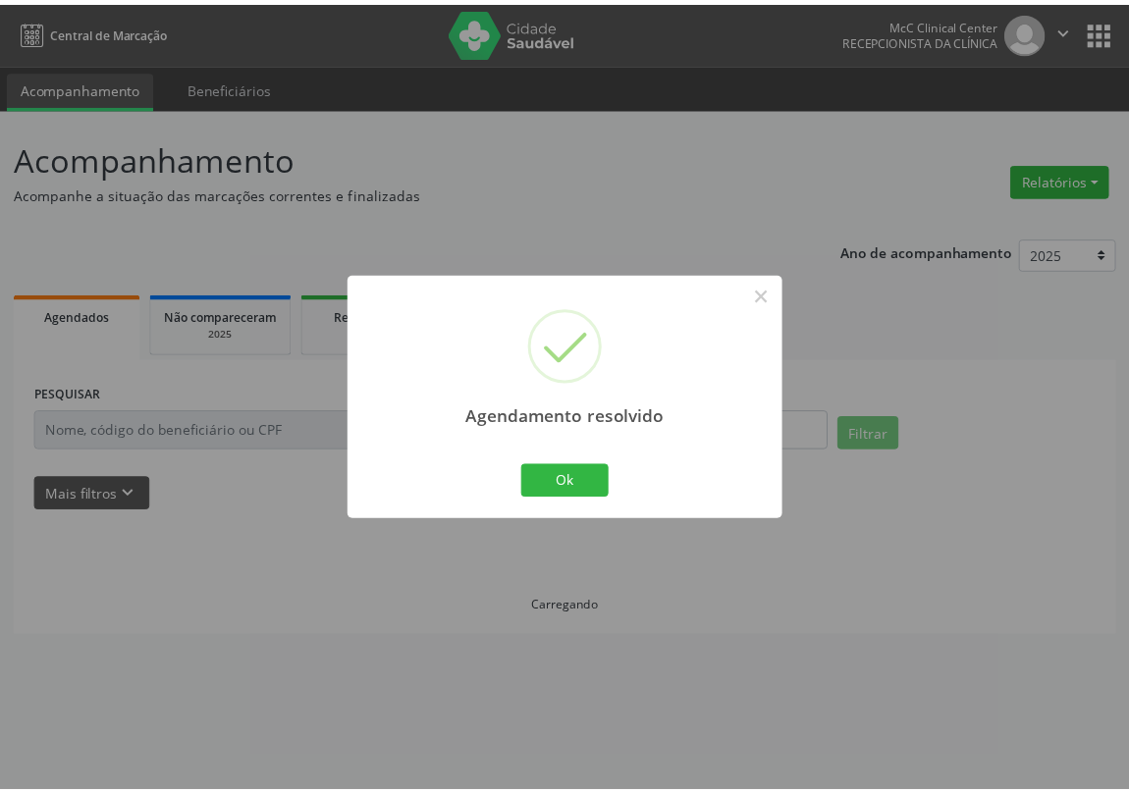
scroll to position [0, 0]
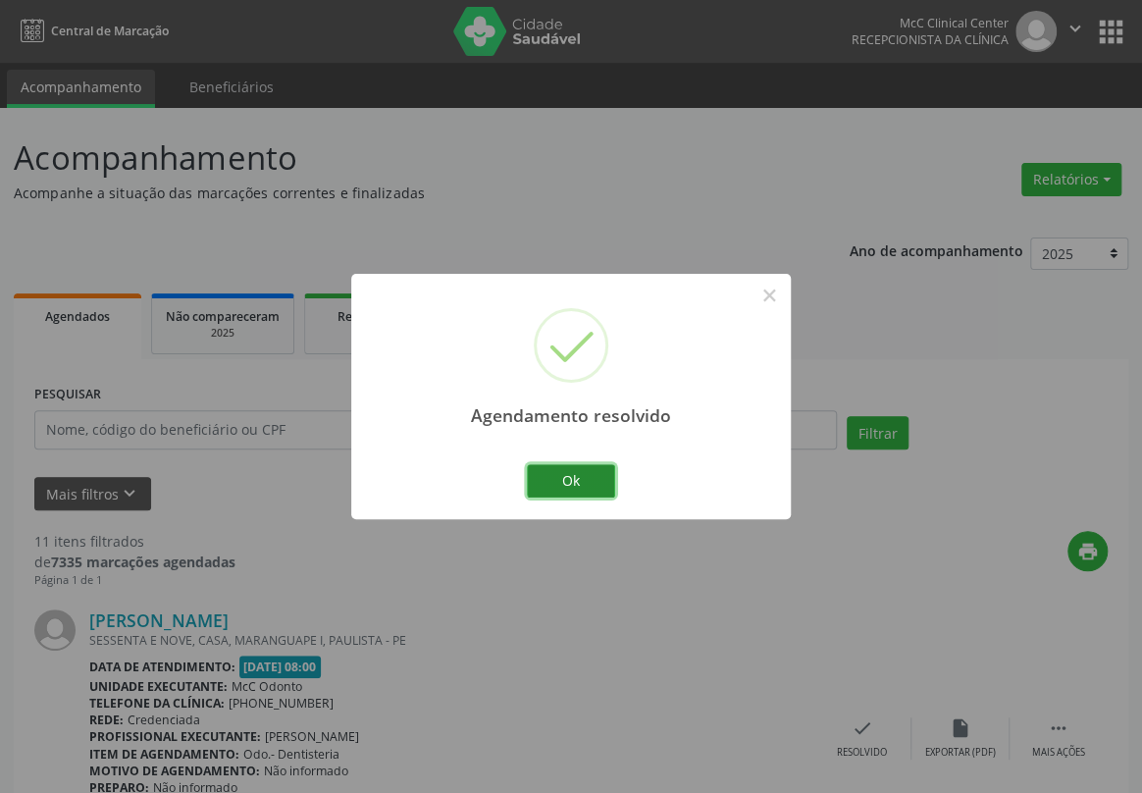
click at [581, 482] on button "Ok" at bounding box center [571, 480] width 88 height 33
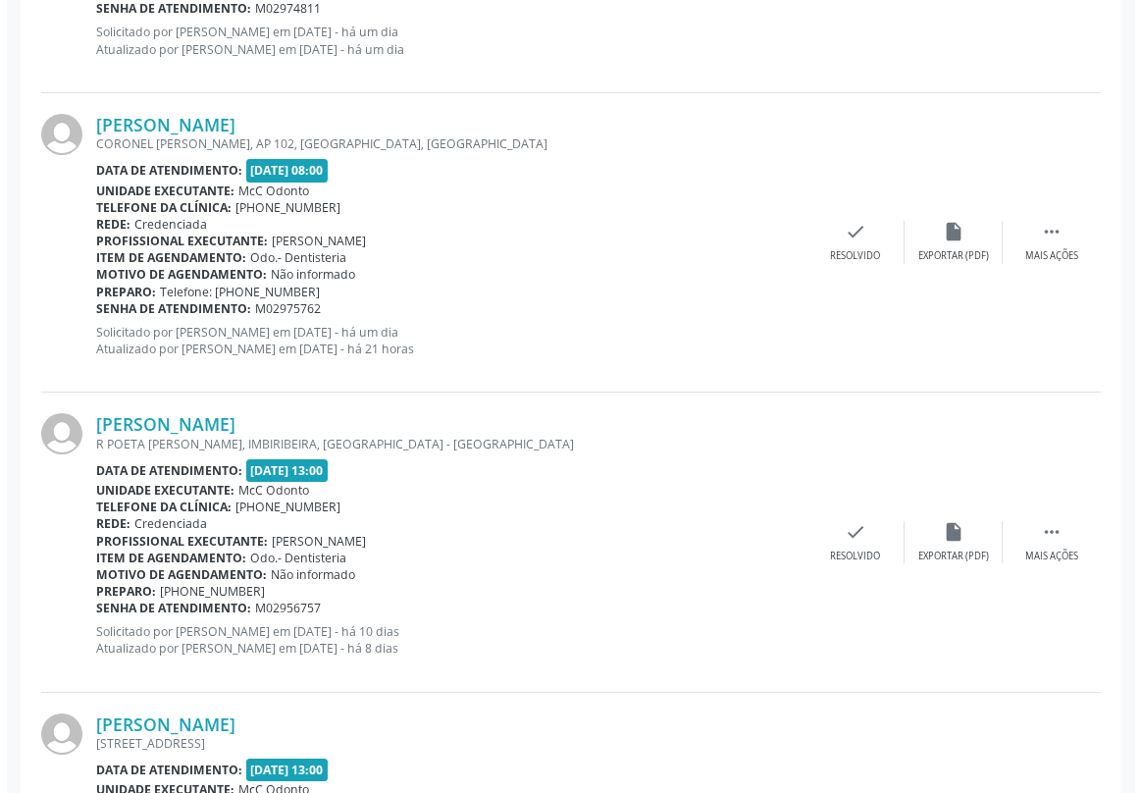
scroll to position [1874, 0]
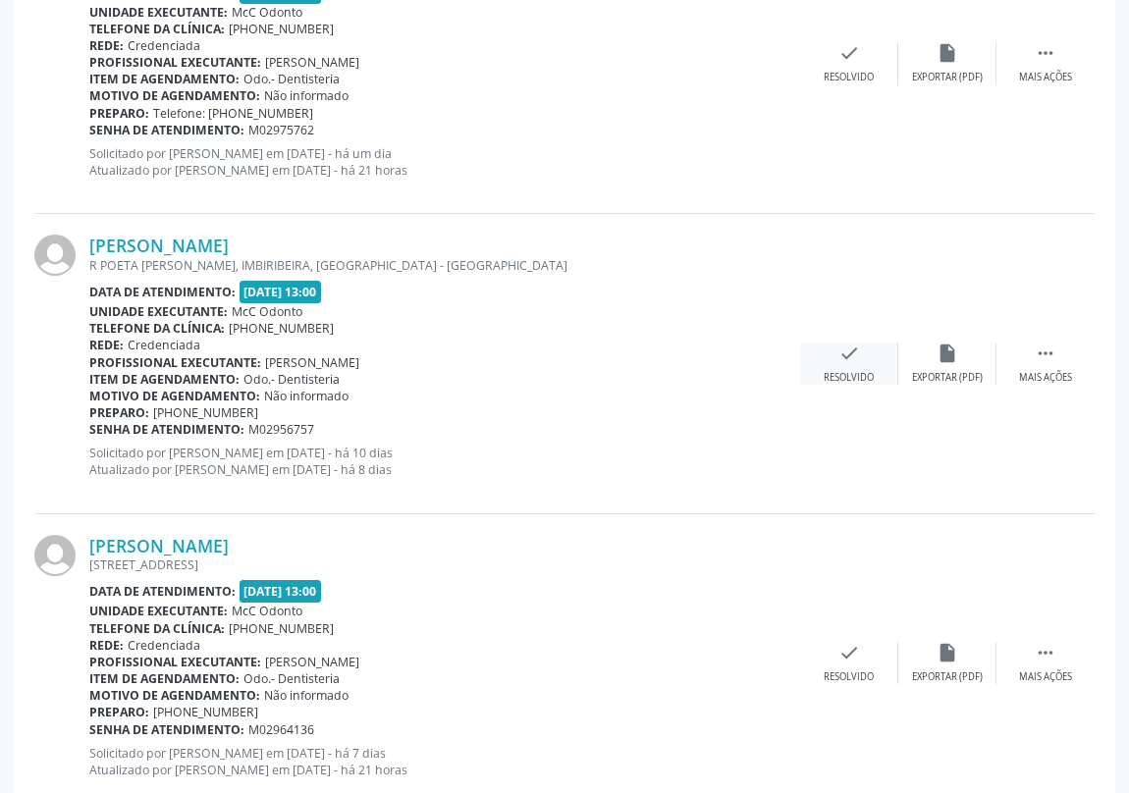
click at [853, 349] on icon "check" at bounding box center [849, 354] width 22 height 22
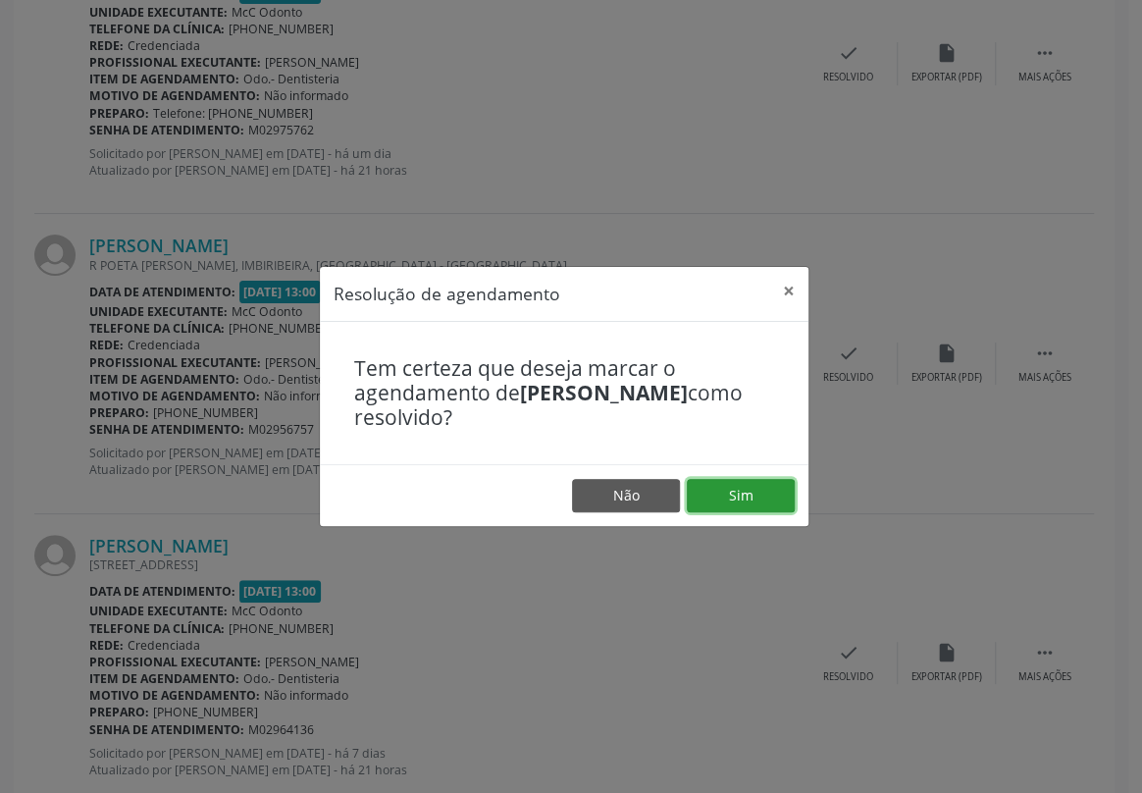
click at [752, 488] on button "Sim" at bounding box center [741, 495] width 108 height 33
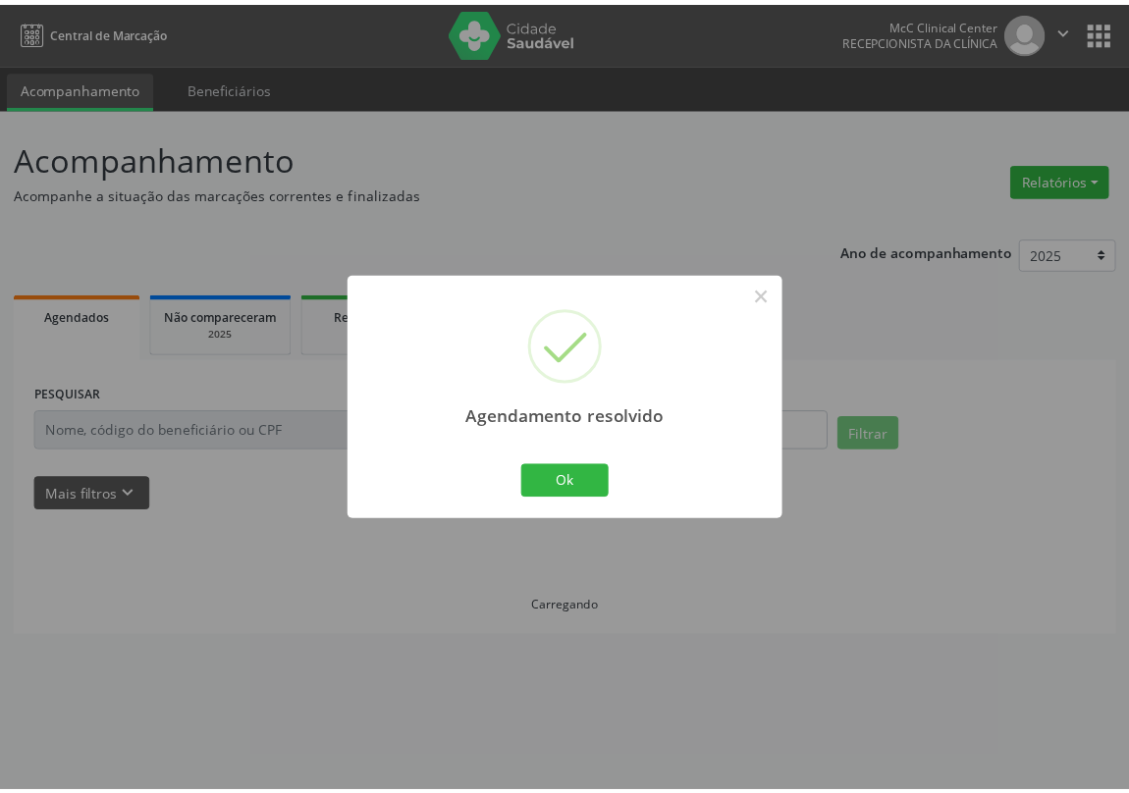
scroll to position [0, 0]
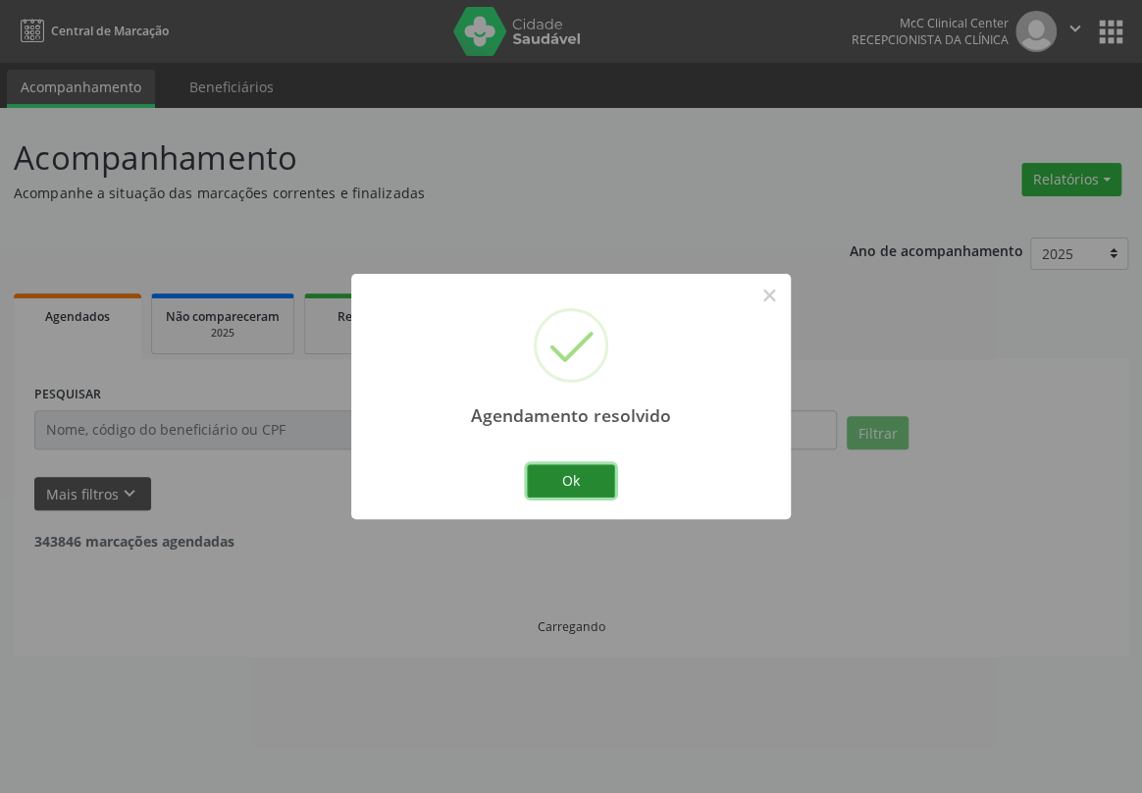
click at [536, 489] on button "Ok" at bounding box center [571, 480] width 88 height 33
